Goal: Information Seeking & Learning: Learn about a topic

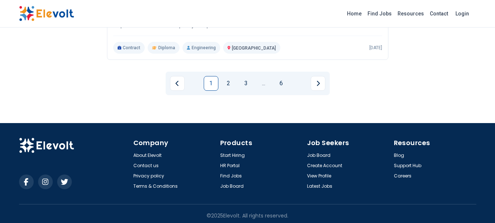
scroll to position [960, 0]
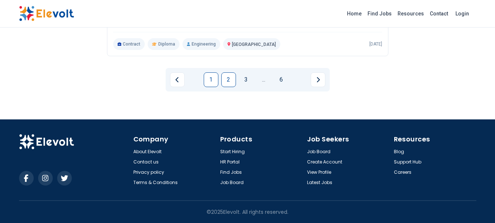
click at [228, 81] on link "2" at bounding box center [228, 79] width 15 height 15
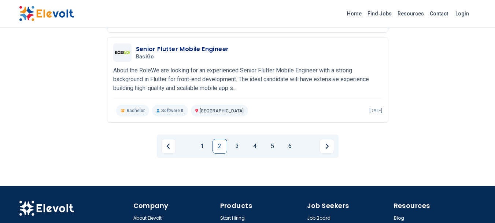
scroll to position [897, 0]
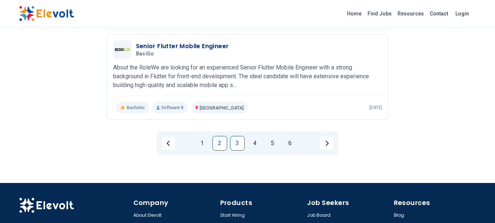
click at [235, 143] on link "3" at bounding box center [237, 143] width 15 height 15
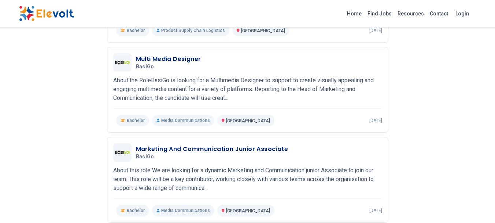
scroll to position [960, 0]
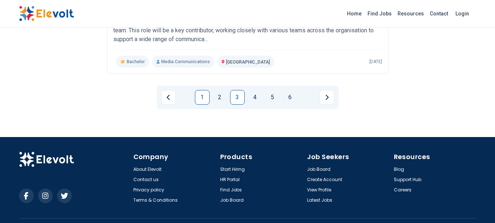
click at [204, 90] on link "1" at bounding box center [202, 97] width 15 height 15
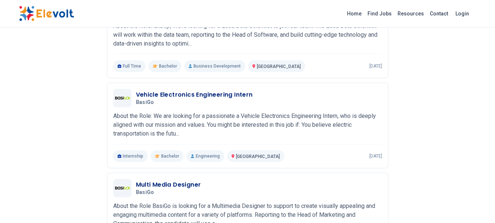
scroll to position [308, 0]
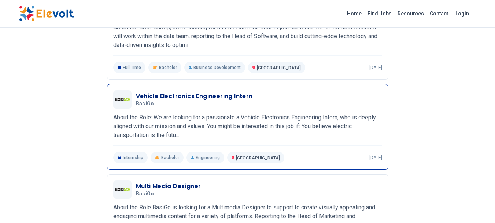
click at [132, 157] on p "Internship" at bounding box center [130, 157] width 35 height 12
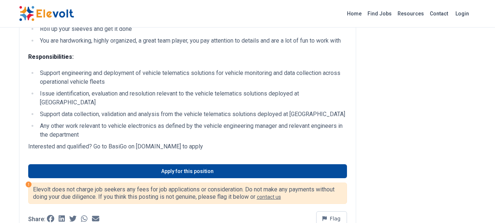
scroll to position [395, 0]
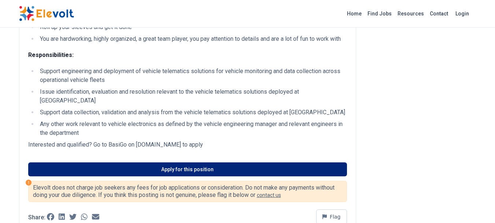
click at [173, 176] on link "Apply for this position" at bounding box center [187, 169] width 319 height 14
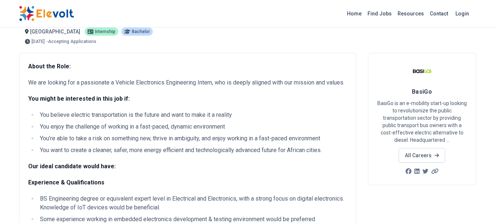
scroll to position [0, 0]
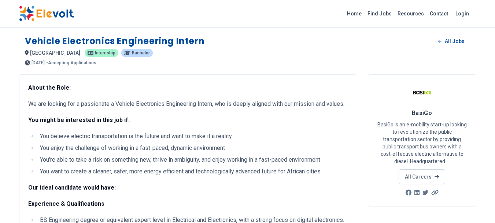
click at [132, 55] on span "Bachelor" at bounding box center [141, 53] width 18 height 4
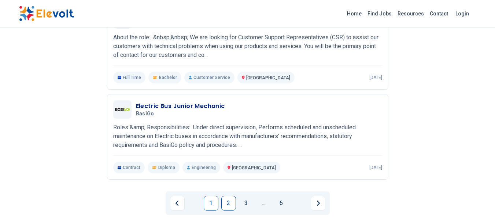
scroll to position [851, 0]
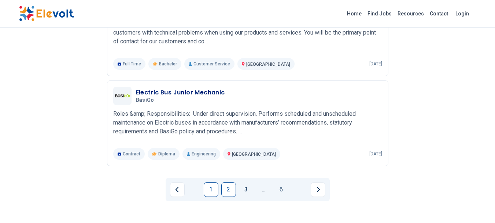
click at [229, 194] on link "2" at bounding box center [228, 189] width 15 height 15
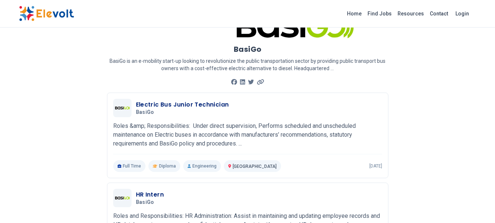
scroll to position [30, 0]
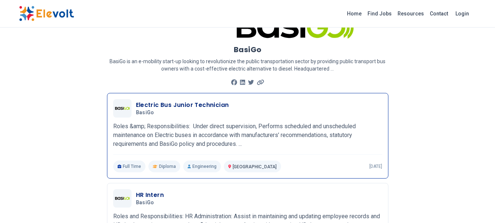
click at [184, 141] on p "Roles &amp; Responsibilities: Under direct supervision, Performs scheduled and …" at bounding box center [247, 135] width 269 height 26
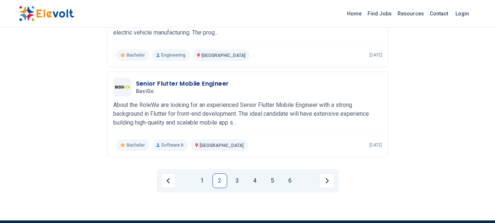
scroll to position [882, 0]
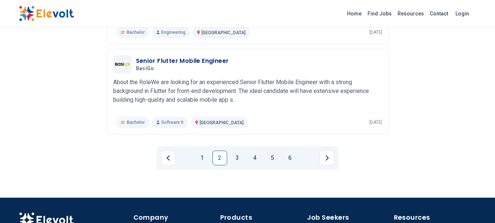
click at [268, 107] on div "Senior Flutter Mobile Engineer BasiGo 01/24/2025 02/23/2025 Nairobi KE About th…" at bounding box center [247, 91] width 269 height 73
click at [238, 158] on link "3" at bounding box center [237, 157] width 15 height 15
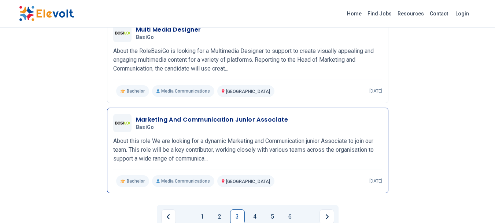
scroll to position [851, 0]
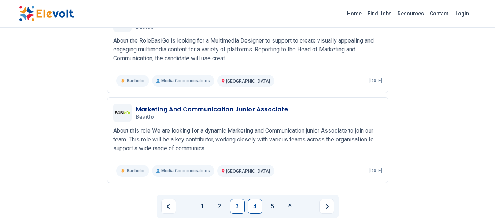
click at [254, 199] on link "4" at bounding box center [255, 206] width 15 height 15
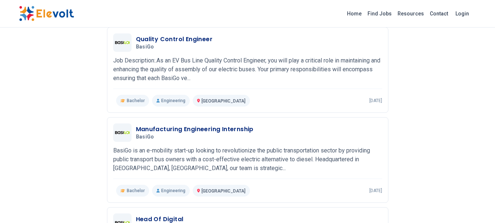
scroll to position [544, 0]
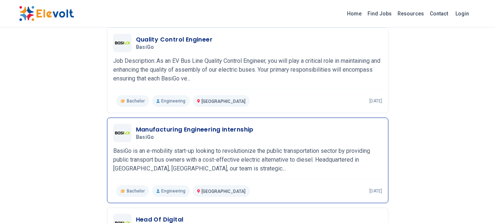
click at [216, 139] on h5 "BasiGo" at bounding box center [193, 137] width 115 height 7
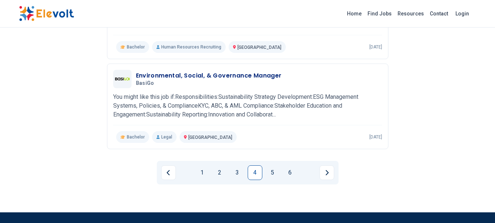
scroll to position [868, 0]
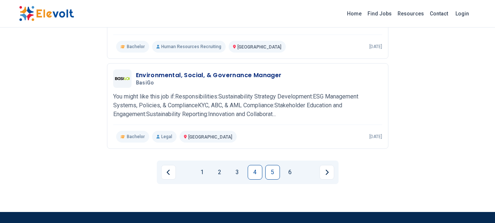
click at [274, 174] on link "5" at bounding box center [272, 172] width 15 height 15
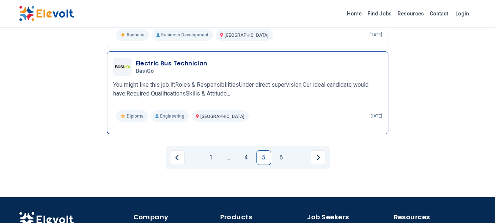
click at [238, 84] on p "You might like this job if:Roles & ResponsibilitiesUnder direct supervision,Our…" at bounding box center [247, 89] width 269 height 18
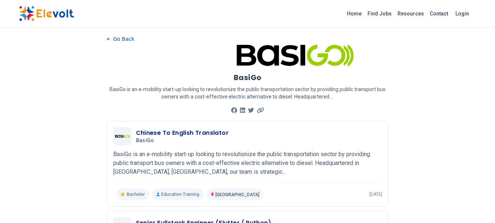
scroll to position [0, 0]
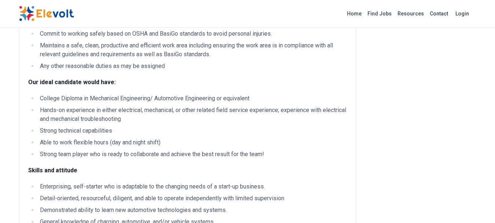
scroll to position [236, 0]
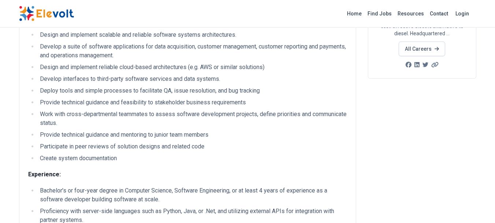
scroll to position [128, 0]
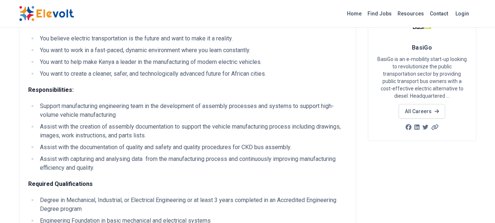
scroll to position [60, 0]
